Goal: Task Accomplishment & Management: Manage account settings

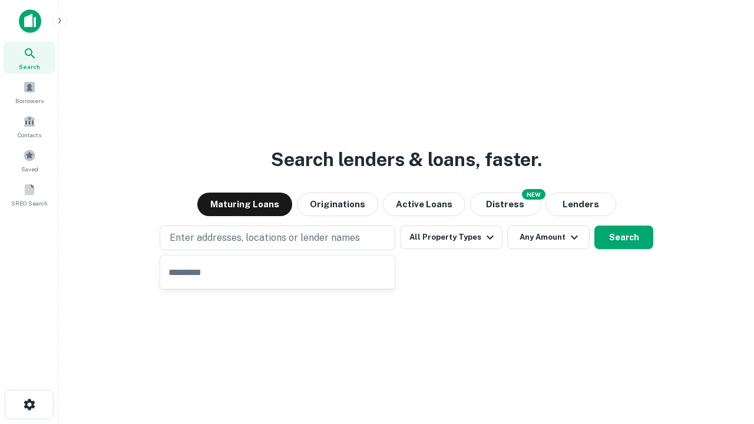
type input "**********"
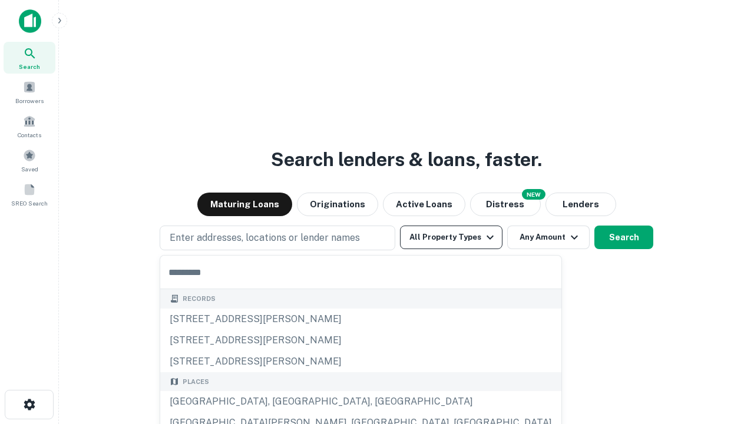
click at [451, 238] on button "All Property Types" at bounding box center [451, 238] width 103 height 24
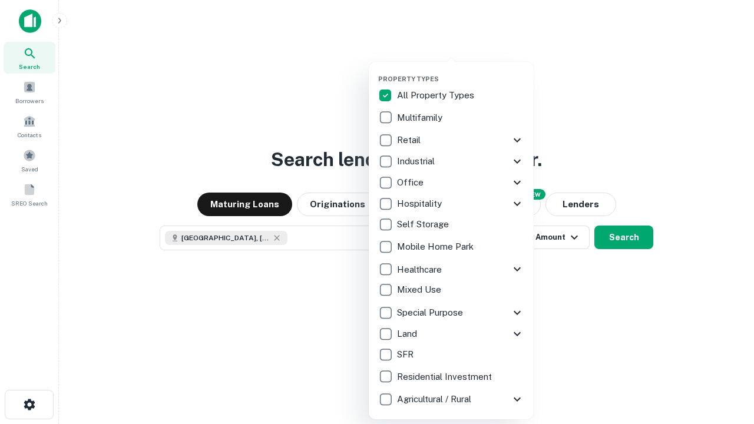
click at [461, 71] on button "button" at bounding box center [460, 71] width 165 height 1
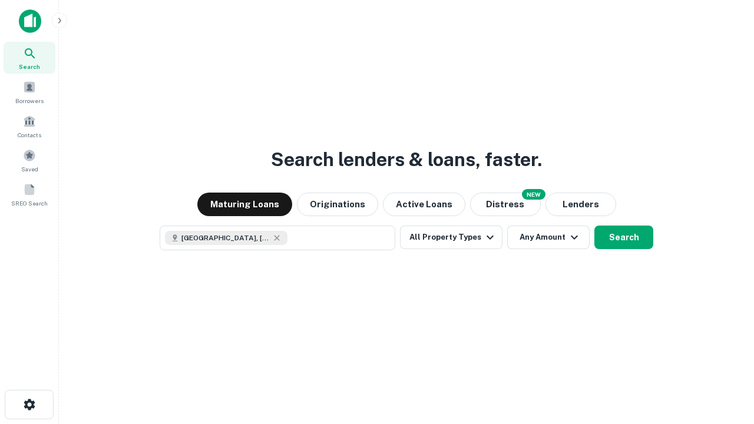
scroll to position [19, 0]
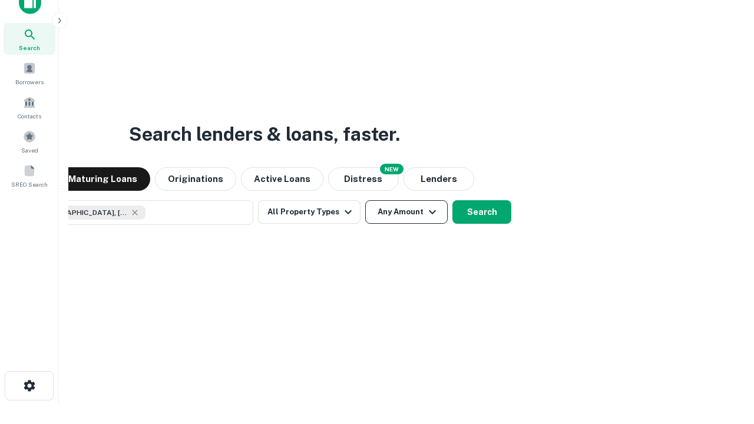
click at [365, 200] on button "Any Amount" at bounding box center [406, 212] width 83 height 24
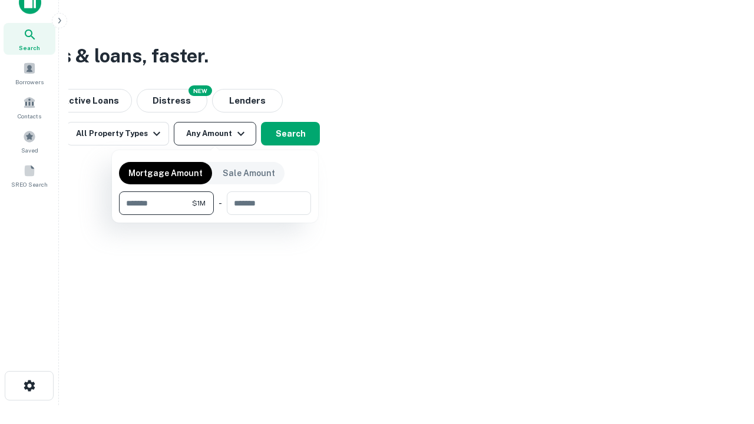
type input "*******"
click at [215, 215] on button "button" at bounding box center [215, 215] width 192 height 1
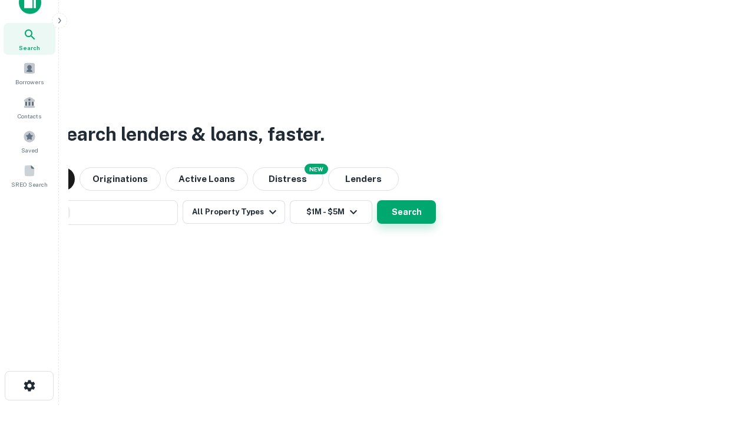
click at [377, 200] on button "Search" at bounding box center [406, 212] width 59 height 24
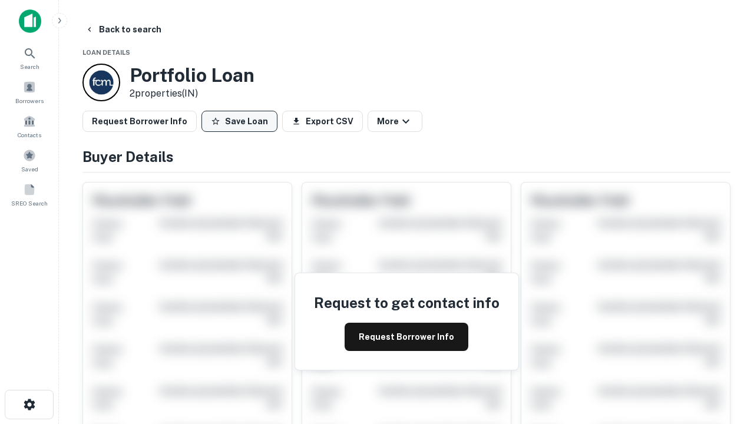
click at [239, 121] on button "Save Loan" at bounding box center [240, 121] width 76 height 21
click at [242, 121] on button "Save Loan" at bounding box center [240, 121] width 76 height 21
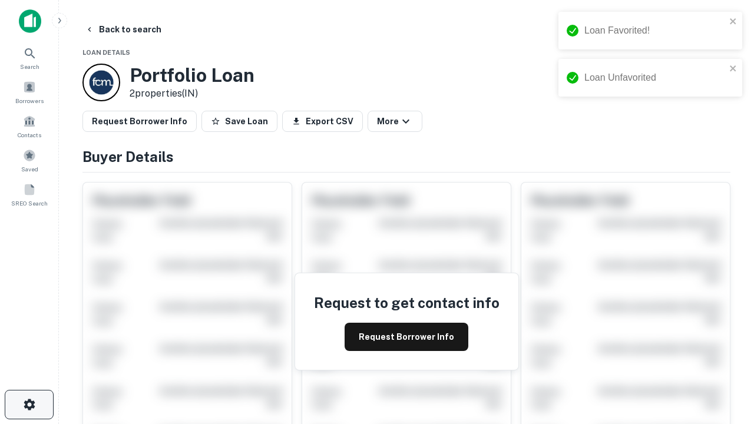
click at [29, 405] on icon "button" at bounding box center [29, 405] width 14 height 14
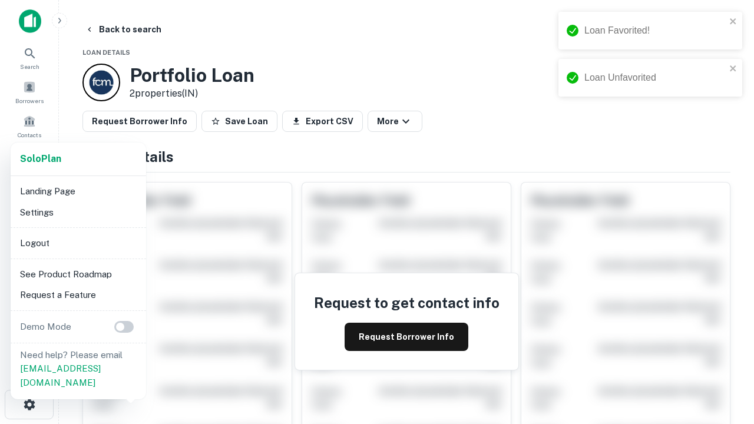
click at [78, 243] on li "Logout" at bounding box center [78, 243] width 126 height 21
